Goal: Check status: Check status

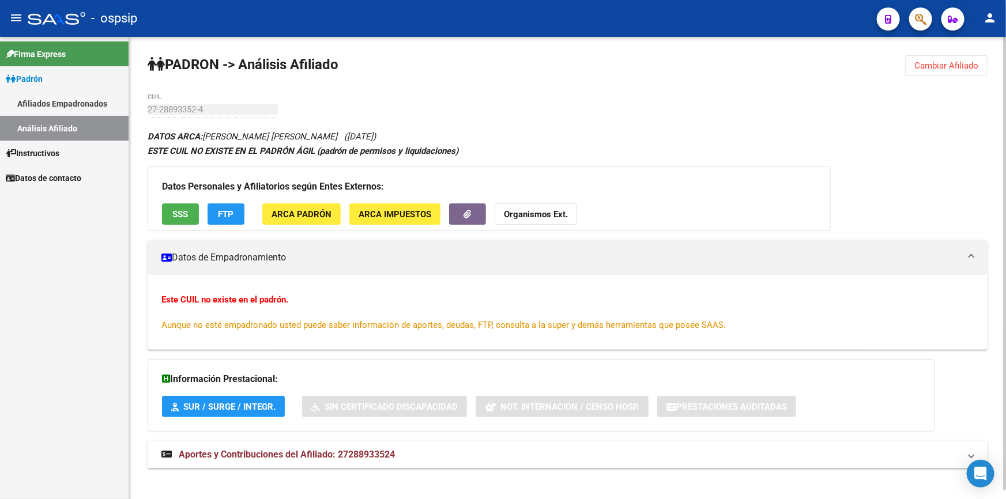
click at [955, 61] on span "Cambiar Afiliado" at bounding box center [946, 66] width 64 height 10
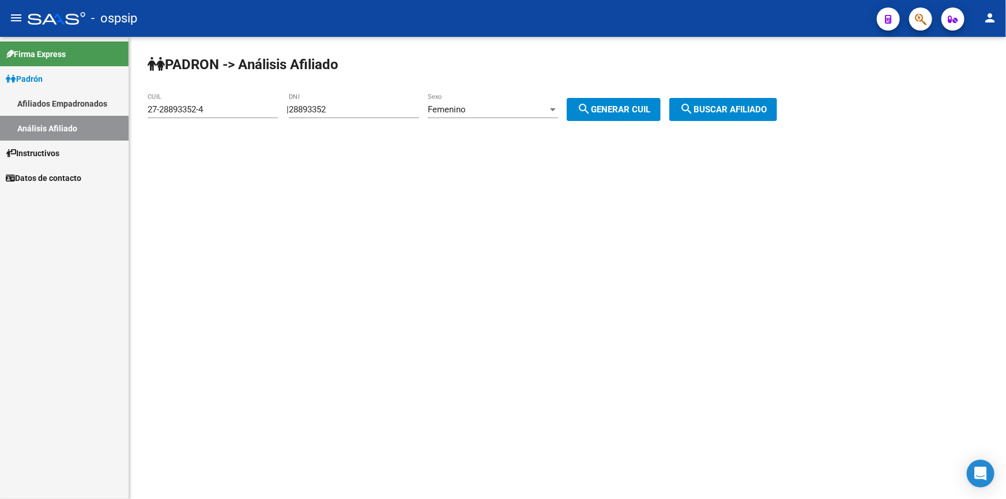
click at [408, 108] on input "28893352" at bounding box center [354, 109] width 130 height 10
click at [407, 108] on input "28893352" at bounding box center [354, 109] width 130 height 10
click at [407, 107] on input "28893352" at bounding box center [354, 109] width 130 height 10
drag, startPoint x: 407, startPoint y: 107, endPoint x: 394, endPoint y: 107, distance: 12.7
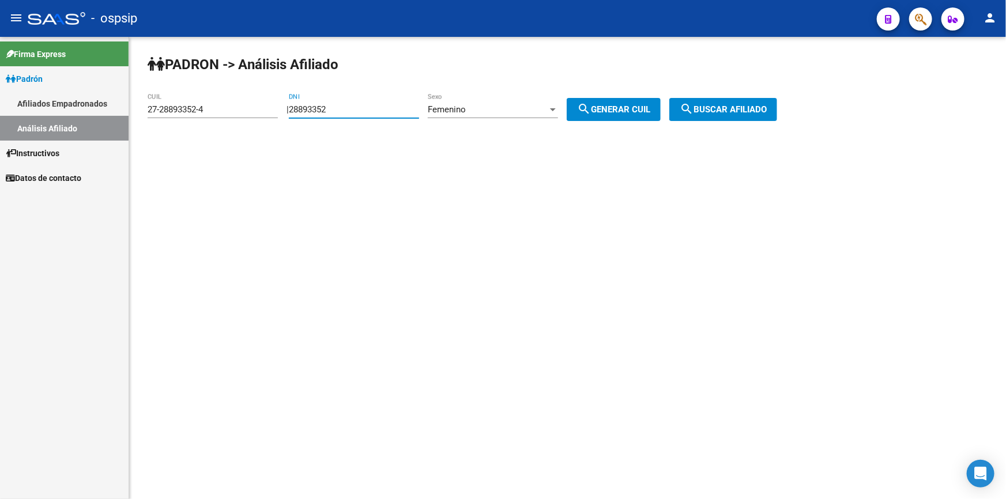
click at [396, 107] on input "28893352" at bounding box center [354, 109] width 130 height 10
paste input "5106806"
type input "25106806"
click at [508, 108] on div "Femenino" at bounding box center [488, 109] width 120 height 10
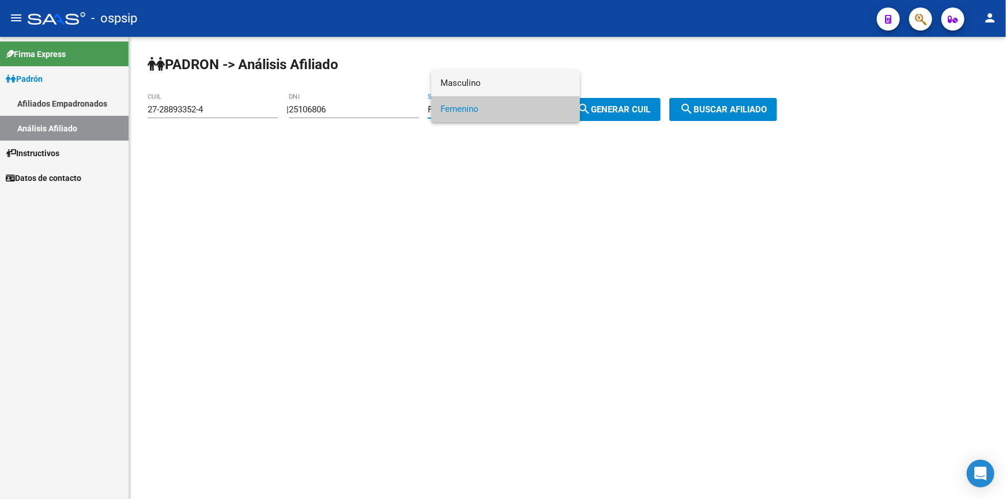
click at [506, 80] on span "Masculino" at bounding box center [505, 83] width 130 height 26
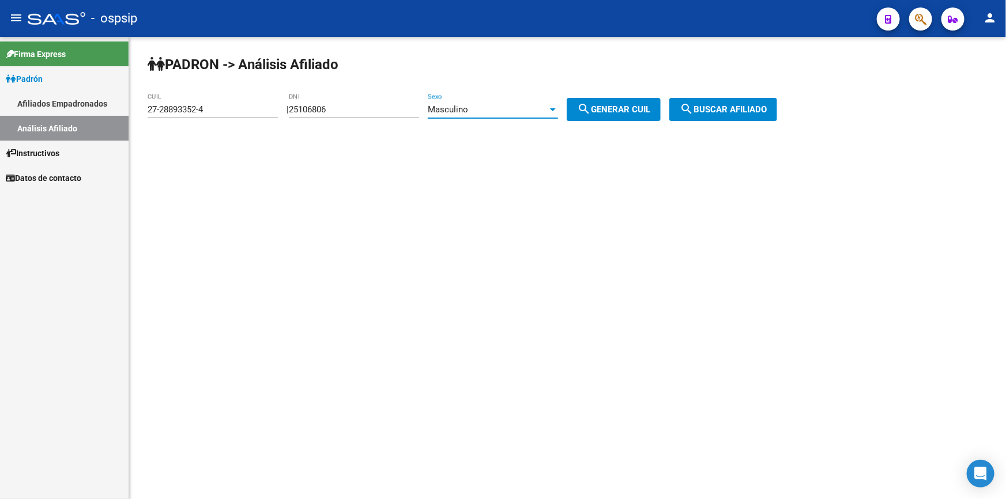
drag, startPoint x: 620, startPoint y: 106, endPoint x: 717, endPoint y: 106, distance: 97.4
click at [624, 106] on span "search Generar CUIL" at bounding box center [613, 109] width 73 height 10
click at [753, 107] on span "search Buscar afiliado" at bounding box center [723, 109] width 87 height 10
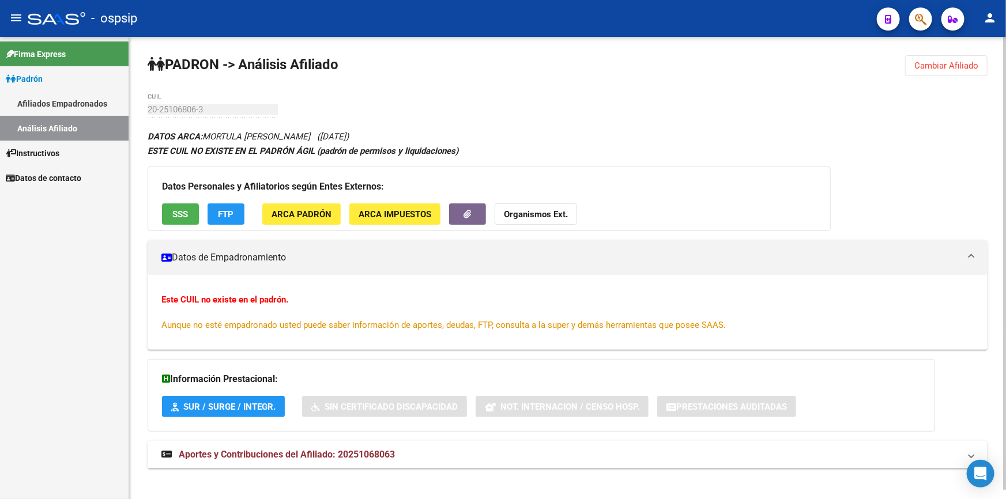
click at [190, 199] on div "Datos Personales y Afiliatorios según Entes Externos: SSS FTP ARCA Padrón ARCA …" at bounding box center [489, 199] width 683 height 65
click at [194, 212] on button "SSS" at bounding box center [180, 213] width 37 height 21
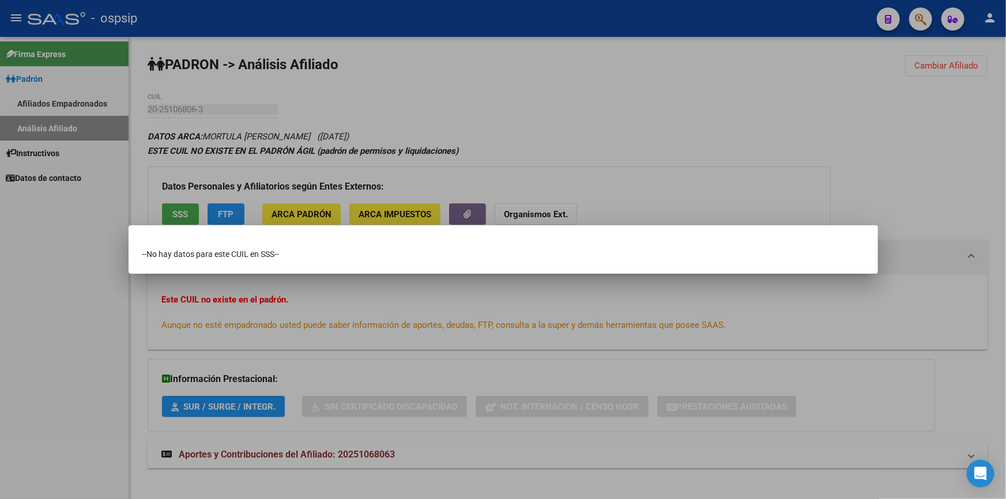
click at [180, 214] on div at bounding box center [503, 249] width 1006 height 499
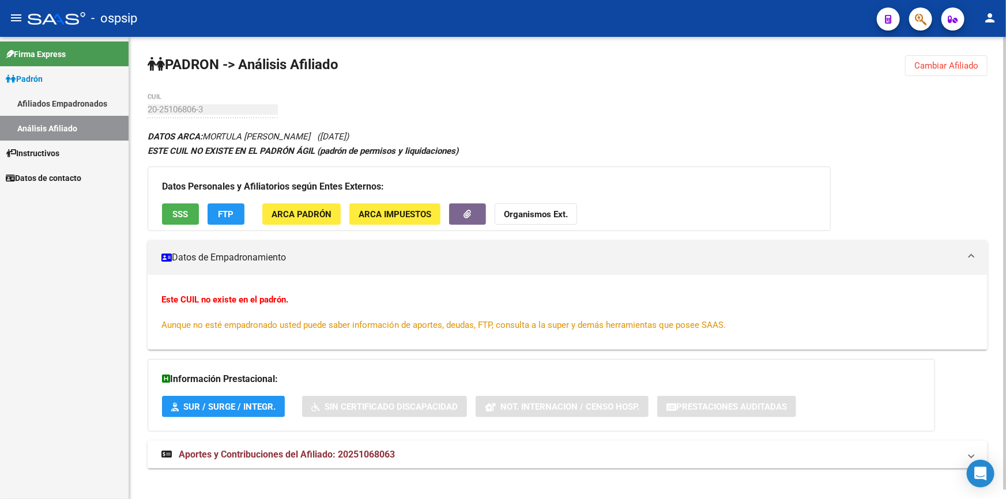
click at [179, 214] on span "SSS" at bounding box center [181, 214] width 16 height 10
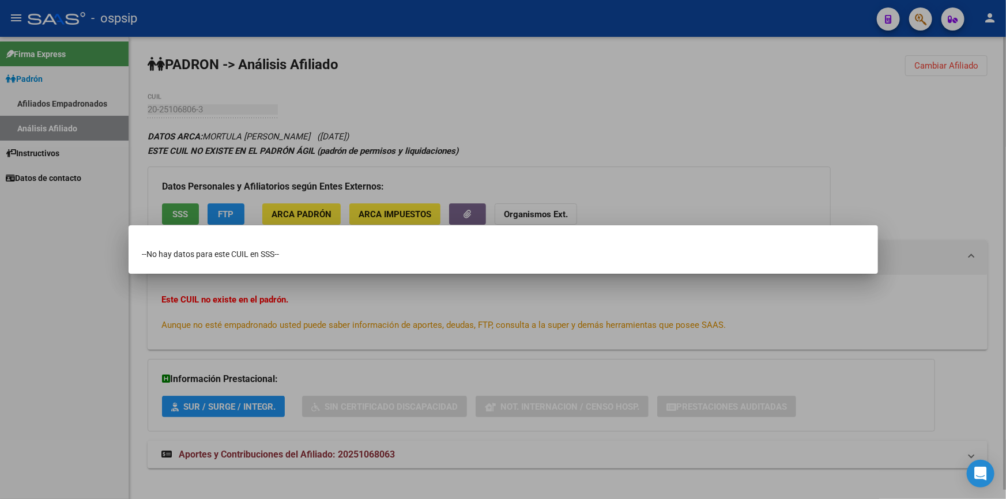
click at [179, 214] on div at bounding box center [503, 249] width 1006 height 499
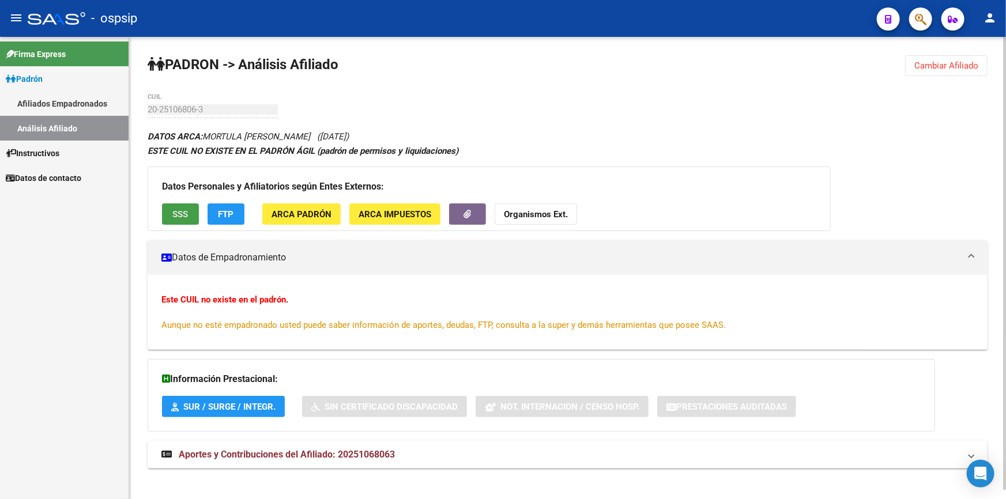
click at [186, 217] on span "SSS" at bounding box center [181, 214] width 16 height 10
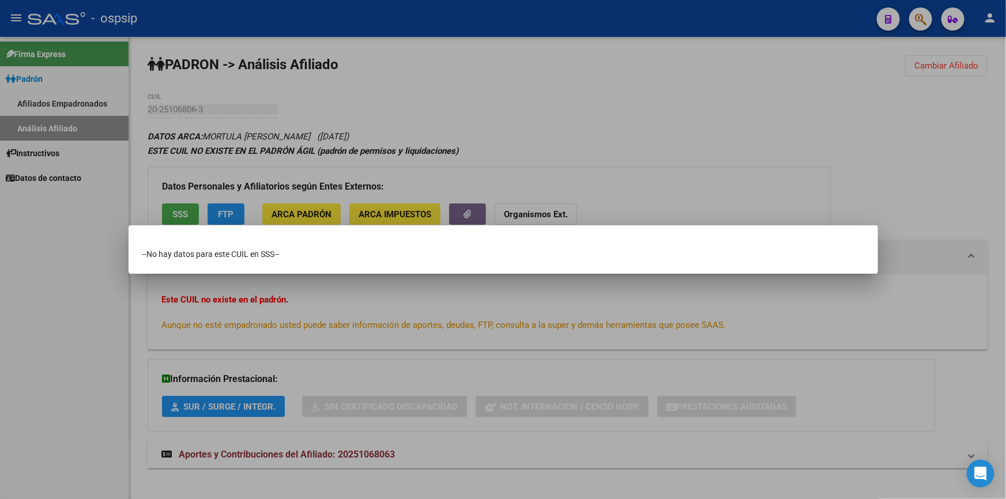
click at [511, 131] on div at bounding box center [503, 249] width 1006 height 499
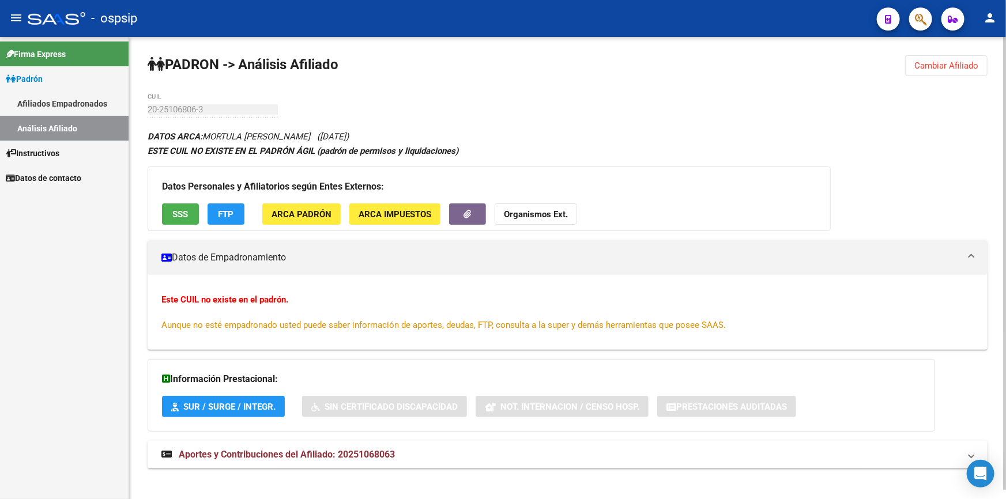
click at [947, 61] on span "Cambiar Afiliado" at bounding box center [946, 66] width 64 height 10
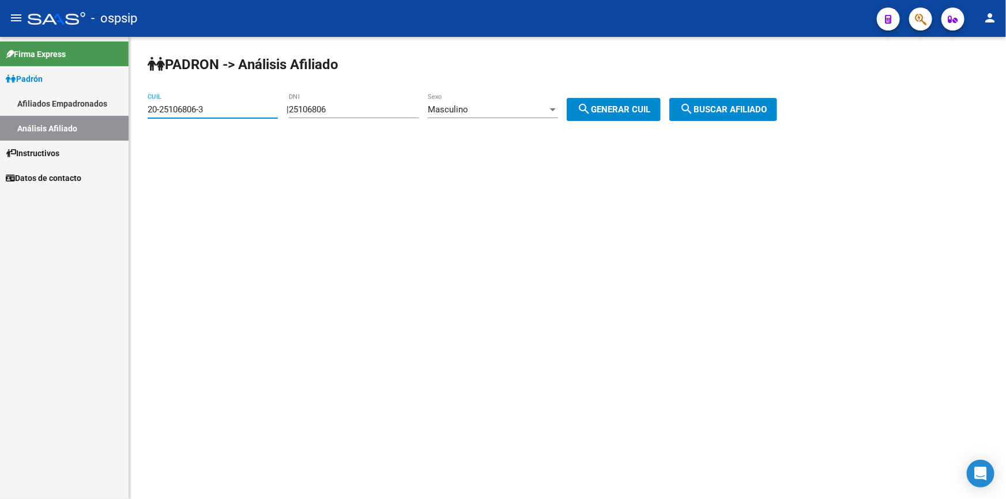
click at [243, 106] on input "20-25106806-3" at bounding box center [213, 109] width 130 height 10
paste input "4-25106806-9"
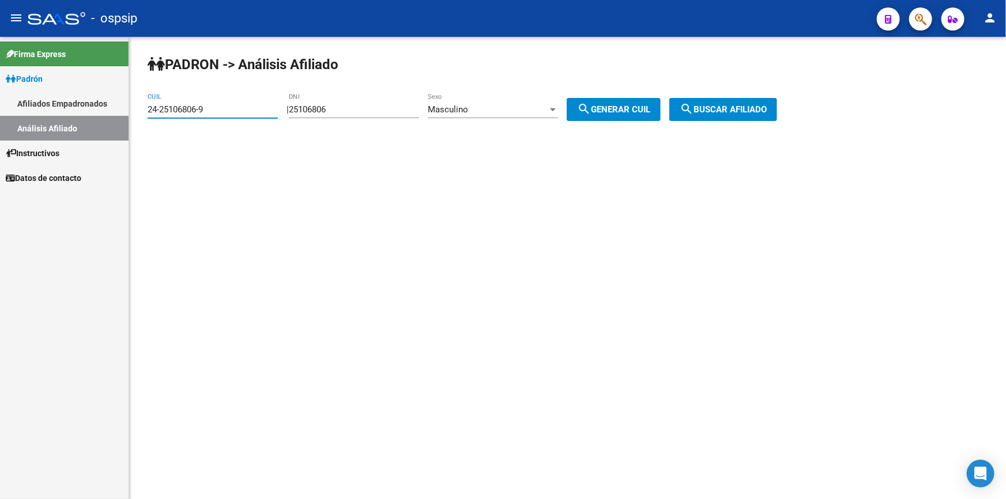
click at [611, 107] on span "search Generar CUIL" at bounding box center [613, 109] width 73 height 10
click at [739, 104] on span "search Buscar afiliado" at bounding box center [723, 109] width 87 height 10
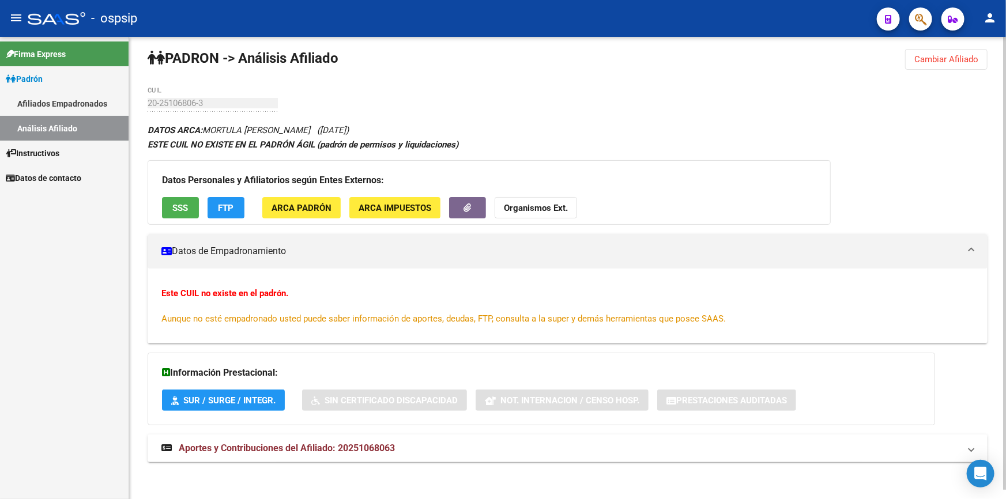
scroll to position [9, 0]
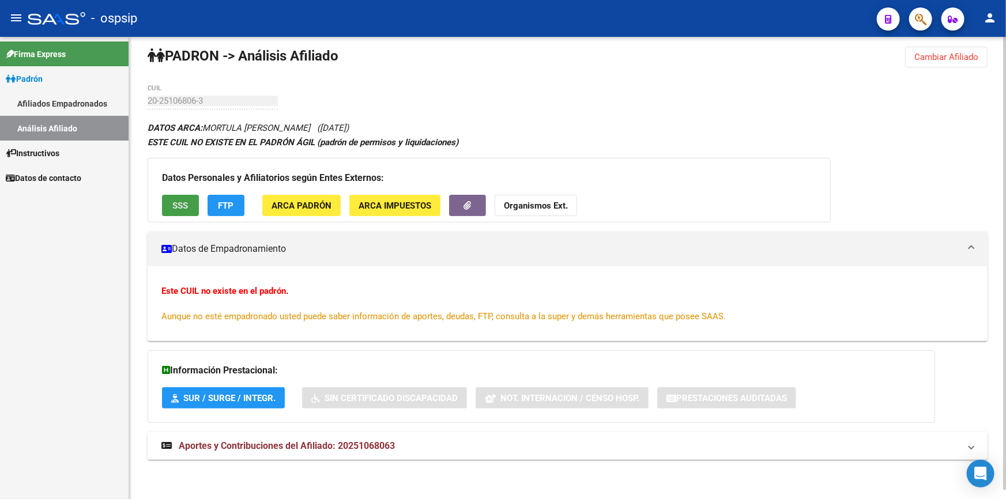
click at [176, 196] on button "SSS" at bounding box center [180, 205] width 37 height 21
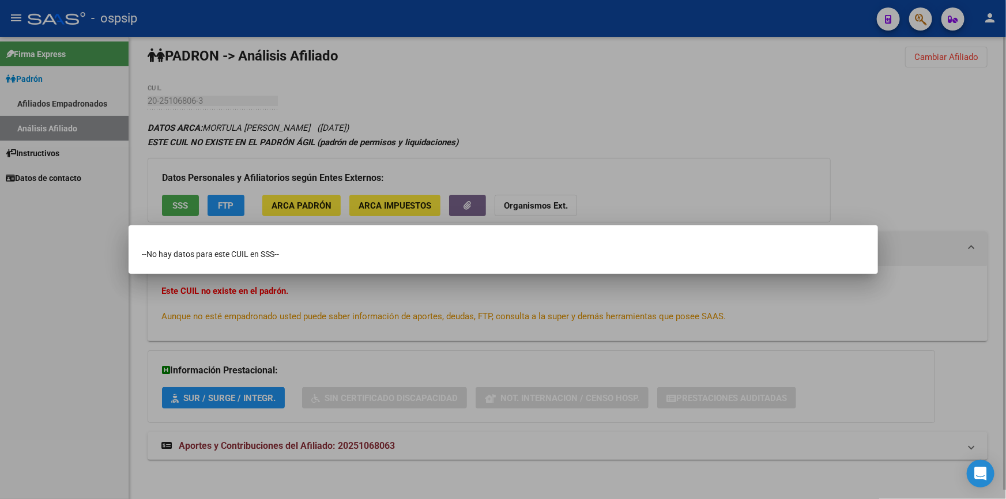
drag, startPoint x: 180, startPoint y: 203, endPoint x: 193, endPoint y: 194, distance: 14.9
click at [184, 200] on div at bounding box center [503, 249] width 1006 height 499
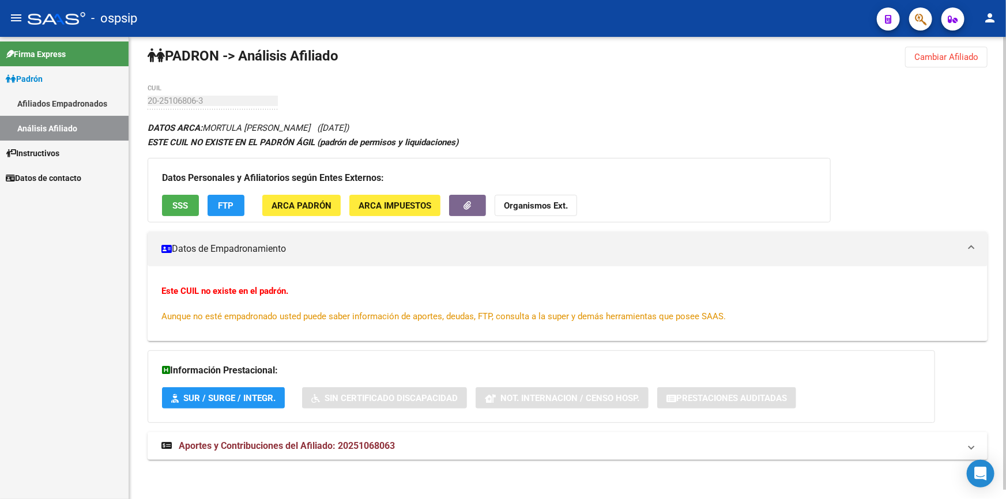
click at [940, 45] on div "PADRON -> Análisis Afiliado Cambiar Afiliado 20-25106806-3 CUIL DATOS ARCA: MOR…" at bounding box center [567, 264] width 877 height 472
click at [942, 63] on button "Cambiar Afiliado" at bounding box center [946, 57] width 82 height 21
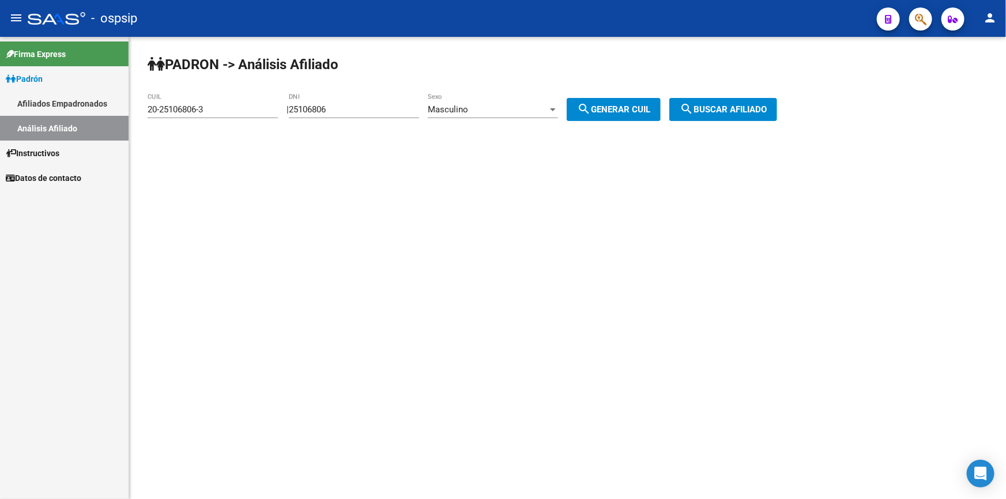
scroll to position [0, 0]
click at [247, 108] on input "20-25106806-3" at bounding box center [213, 109] width 130 height 10
paste input "4-25106806-9"
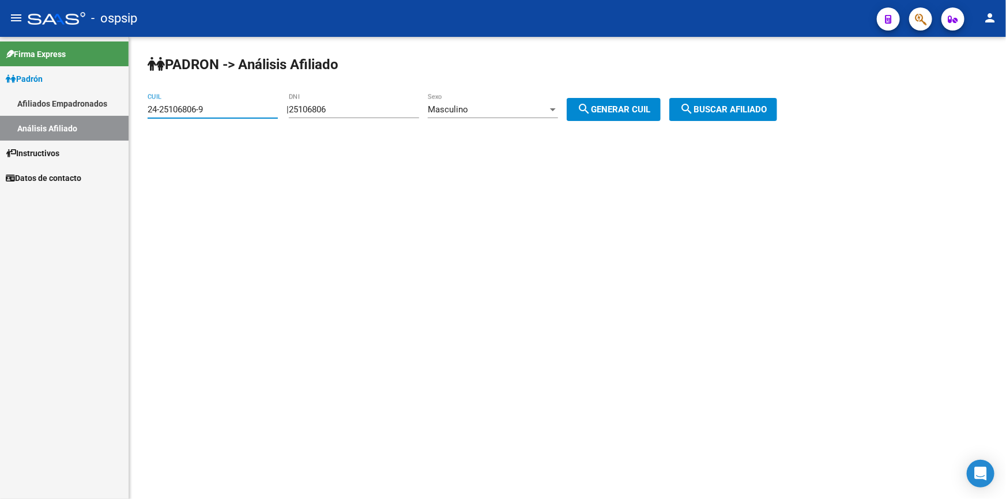
type input "24-25106806-9"
click at [736, 108] on span "search Buscar afiliado" at bounding box center [723, 109] width 87 height 10
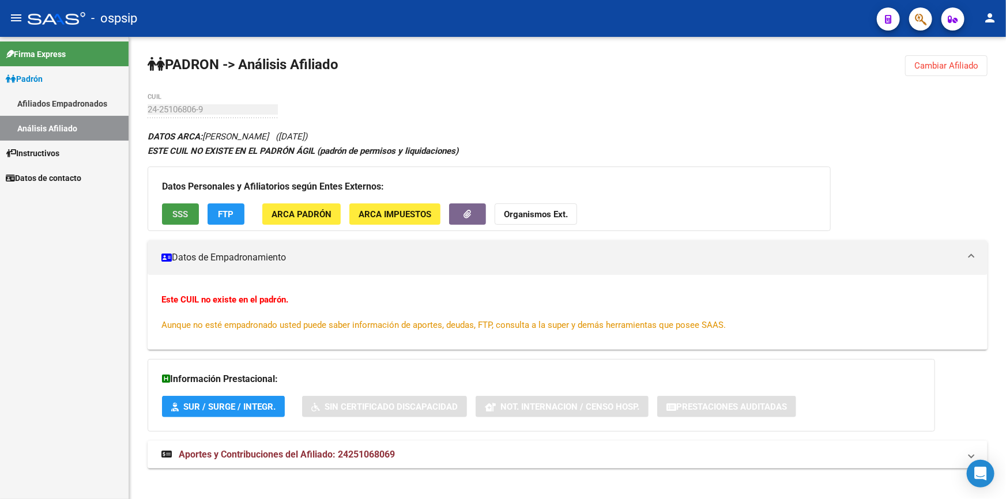
click at [179, 209] on span "SSS" at bounding box center [181, 214] width 16 height 10
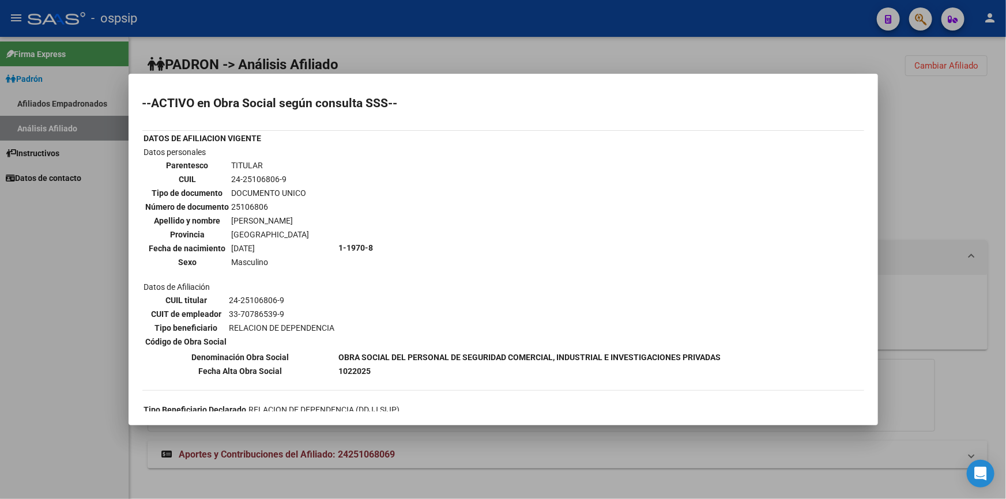
click at [527, 46] on div at bounding box center [503, 249] width 1006 height 499
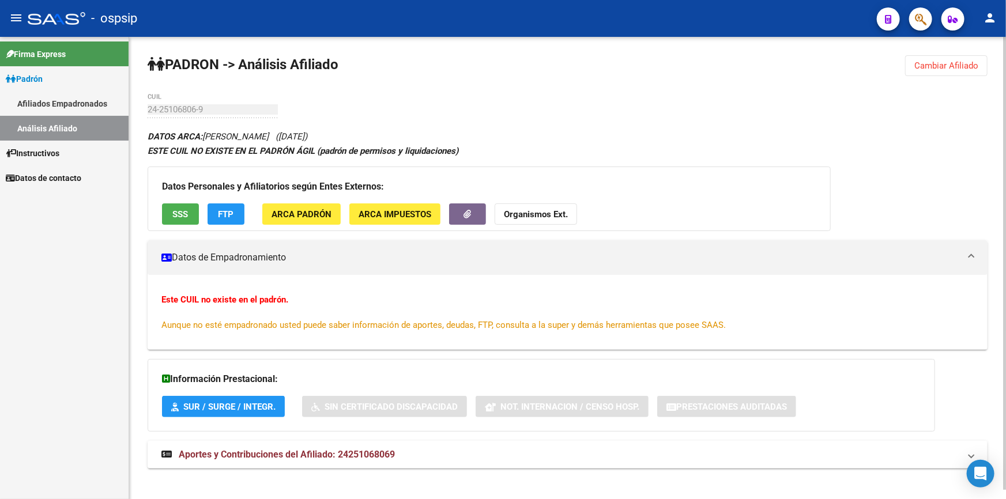
click at [179, 214] on span "SSS" at bounding box center [181, 214] width 16 height 10
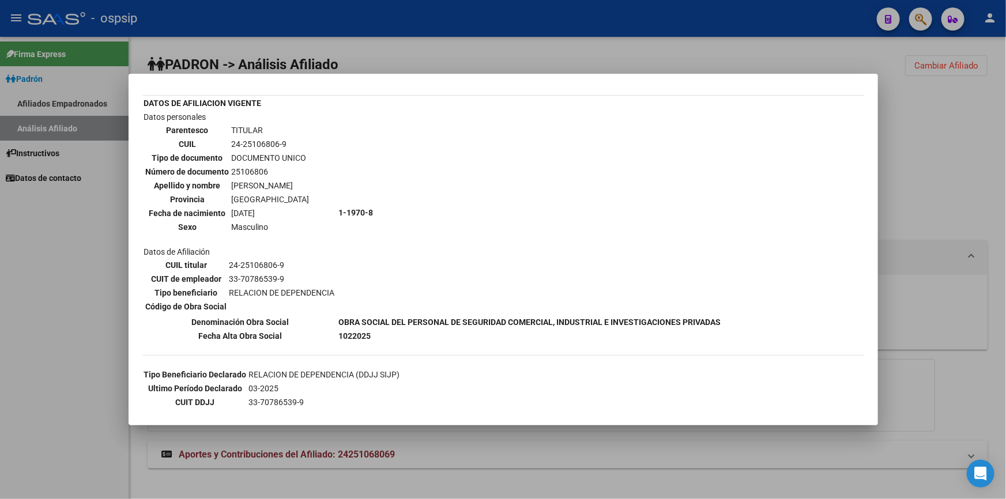
scroll to position [31, 0]
